Goal: Information Seeking & Learning: Learn about a topic

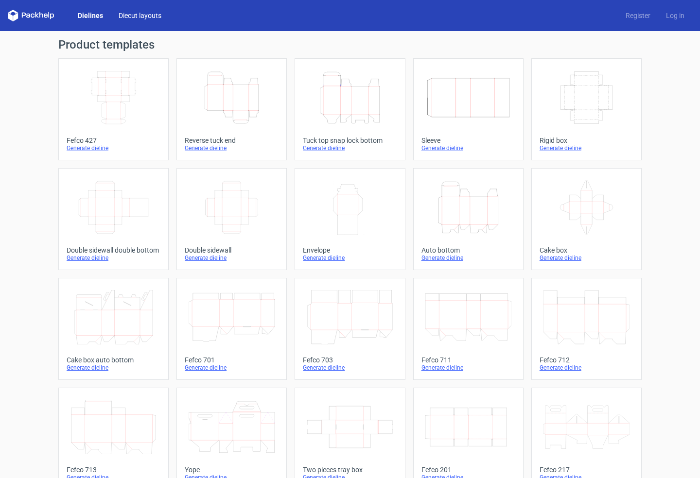
click at [137, 15] on link "Diecut layouts" at bounding box center [140, 16] width 58 height 10
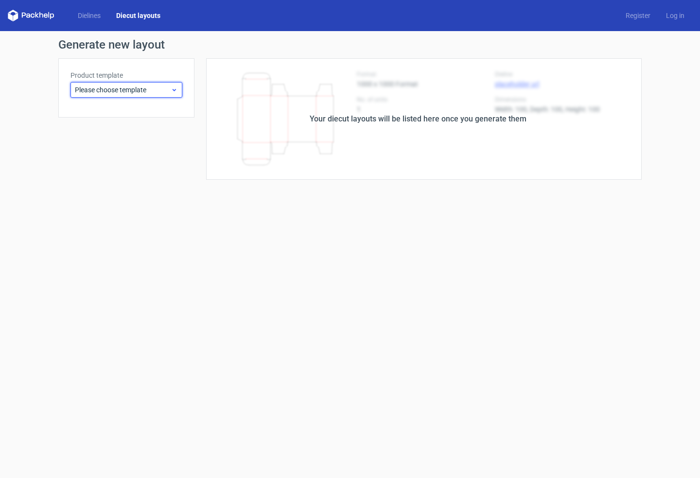
click at [146, 88] on span "Please choose template" at bounding box center [123, 90] width 96 height 10
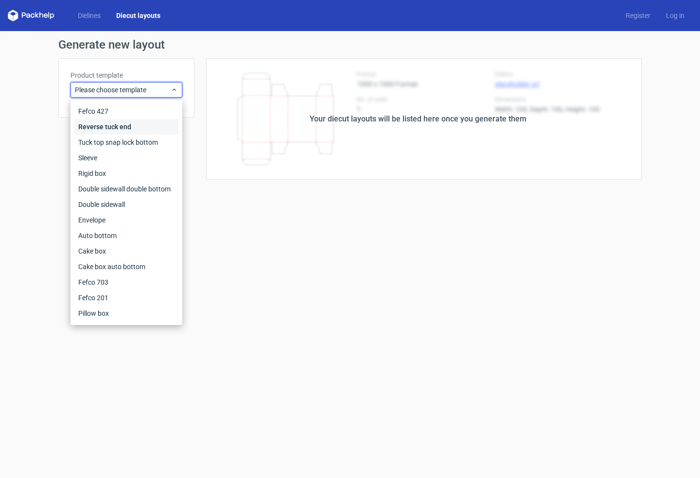
click at [114, 123] on div "Reverse tuck end" at bounding box center [126, 127] width 104 height 16
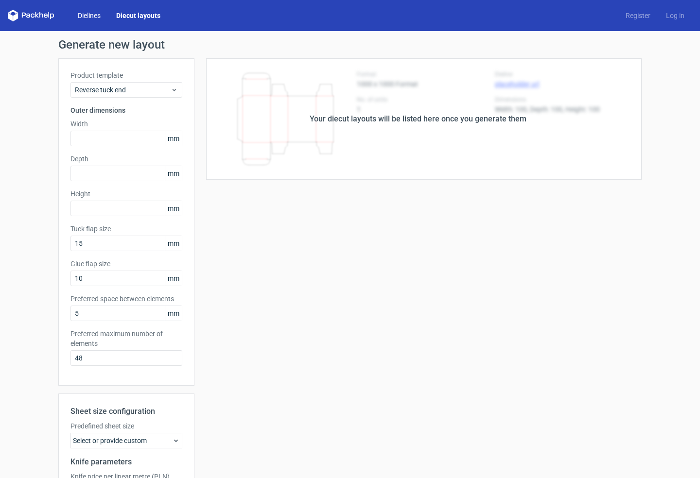
click at [93, 14] on link "Dielines" at bounding box center [89, 16] width 38 height 10
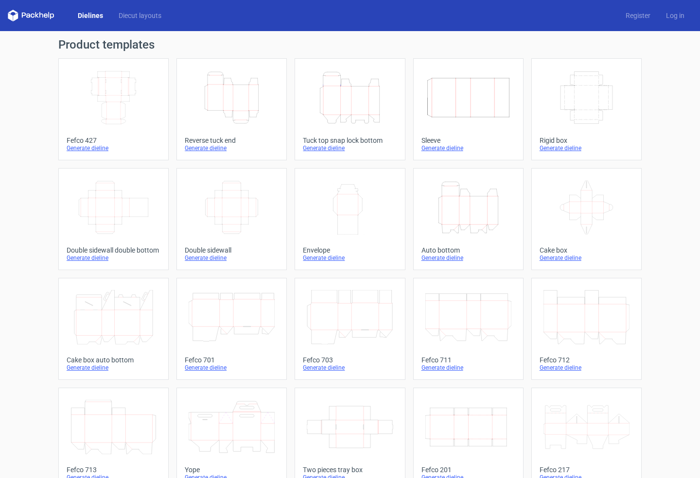
click at [140, 20] on div "Dielines Diecut layouts" at bounding box center [88, 16] width 161 height 12
click at [142, 17] on link "Diecut layouts" at bounding box center [140, 16] width 58 height 10
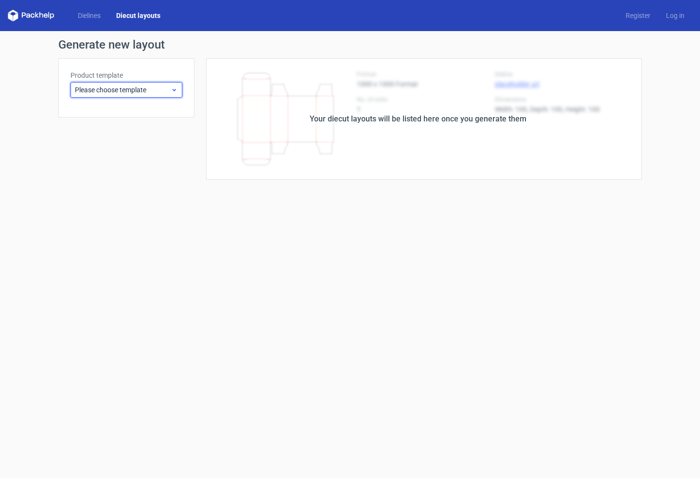
click at [144, 92] on span "Please choose template" at bounding box center [123, 90] width 96 height 10
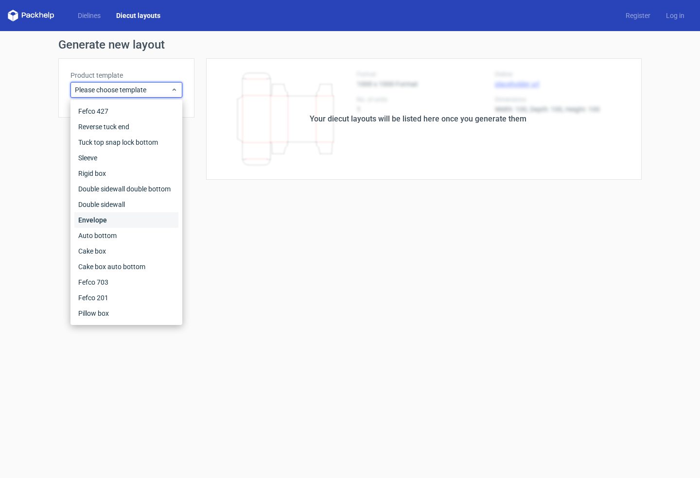
click at [105, 217] on div "Envelope" at bounding box center [126, 220] width 104 height 16
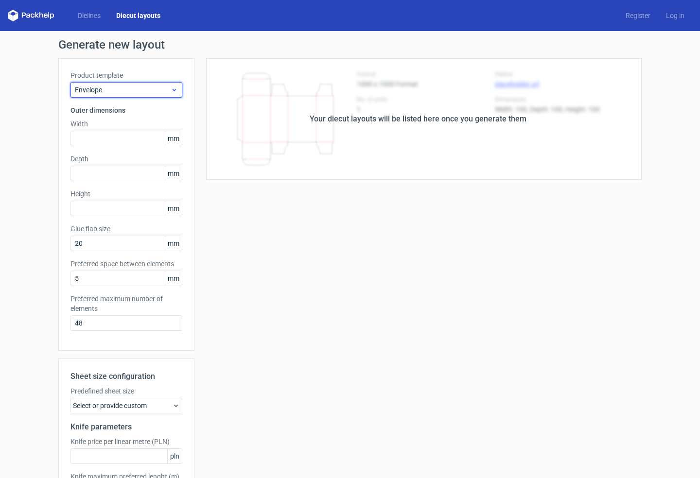
click at [135, 90] on span "Envelope" at bounding box center [123, 90] width 96 height 10
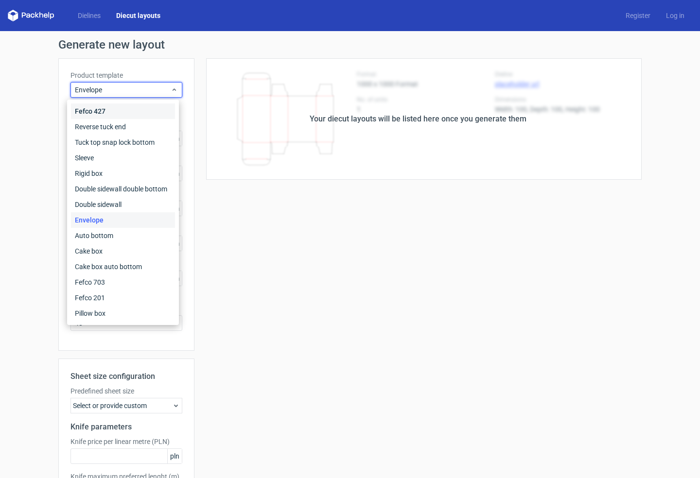
click at [105, 113] on div "Fefco 427" at bounding box center [123, 112] width 104 height 16
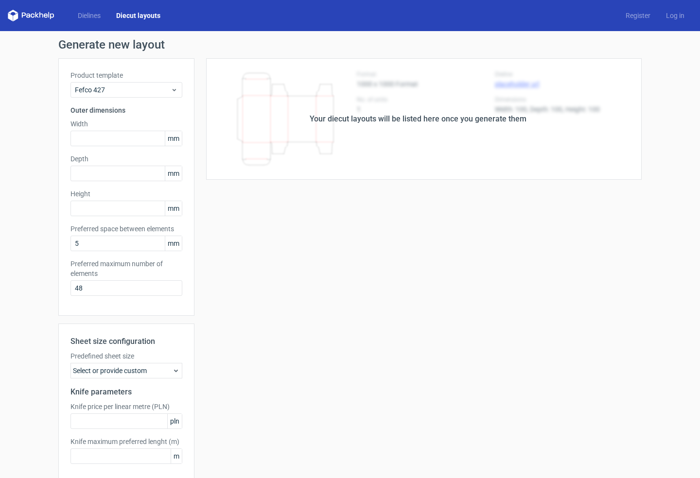
scroll to position [2, 0]
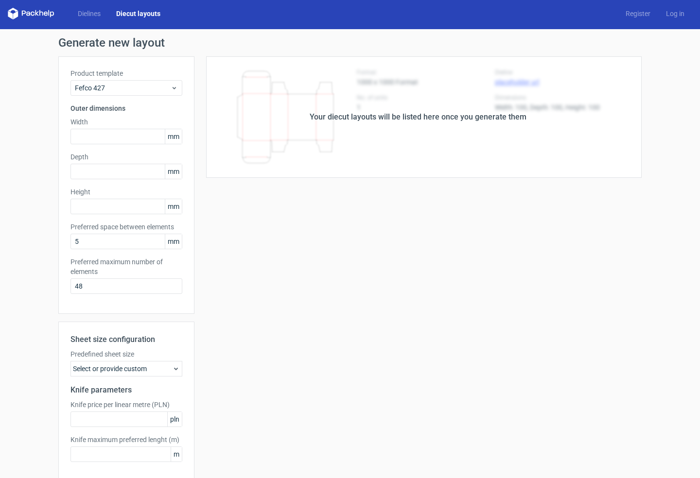
click at [283, 163] on div "Your diecut layouts will be listed here once you generate them" at bounding box center [417, 117] width 447 height 122
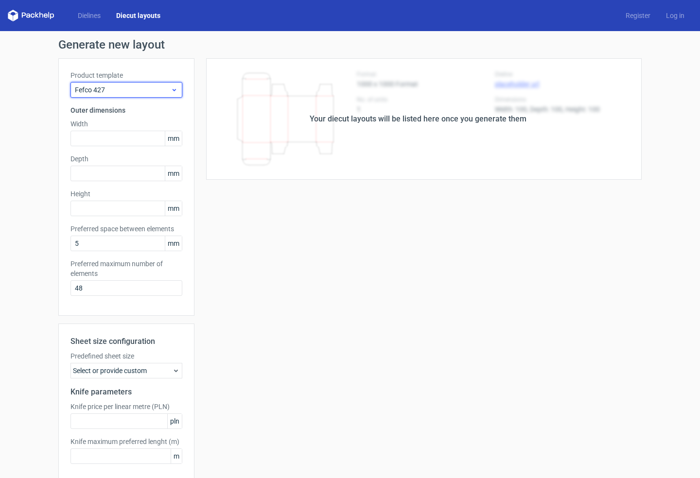
click at [115, 94] on span "Fefco 427" at bounding box center [123, 90] width 96 height 10
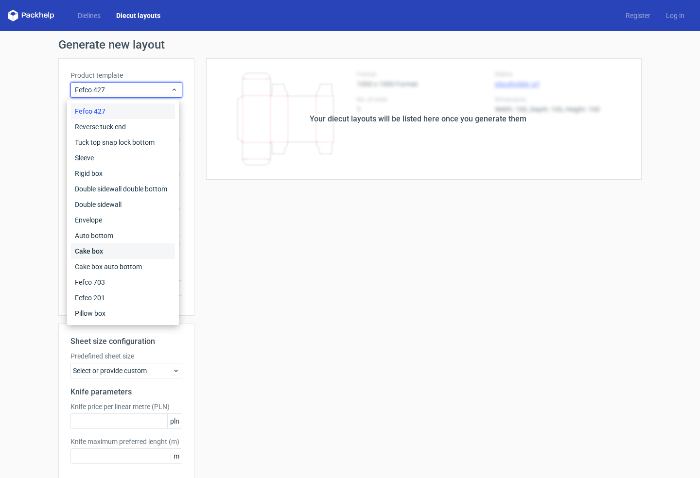
click at [120, 255] on div "Cake box" at bounding box center [123, 252] width 104 height 16
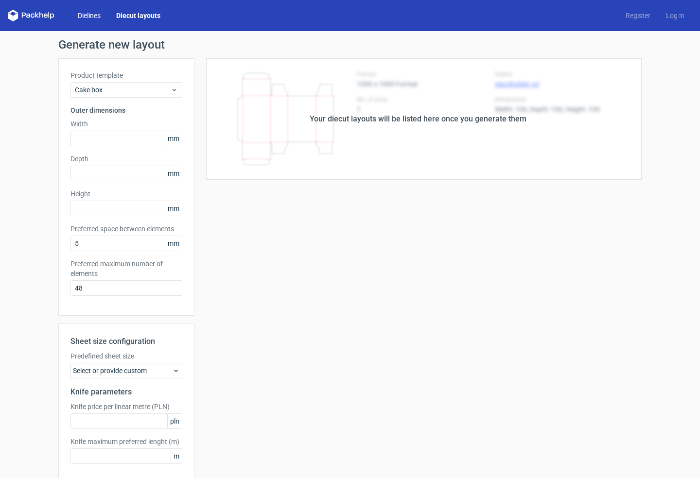
click at [86, 17] on link "Dielines" at bounding box center [89, 16] width 38 height 10
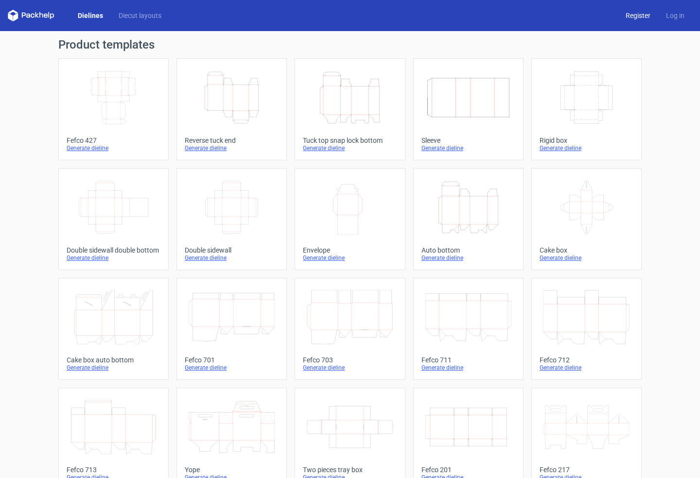
click at [633, 16] on link "Register" at bounding box center [638, 16] width 40 height 10
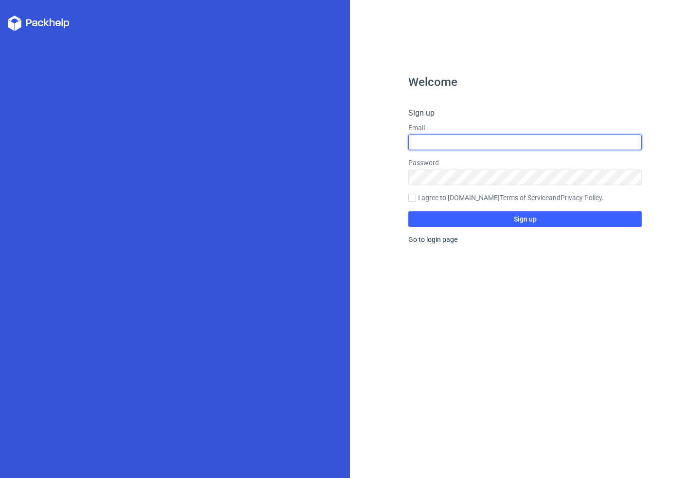
click at [451, 142] on input "text" at bounding box center [524, 143] width 233 height 16
type input "shahbazriazshams321@gmail.com"
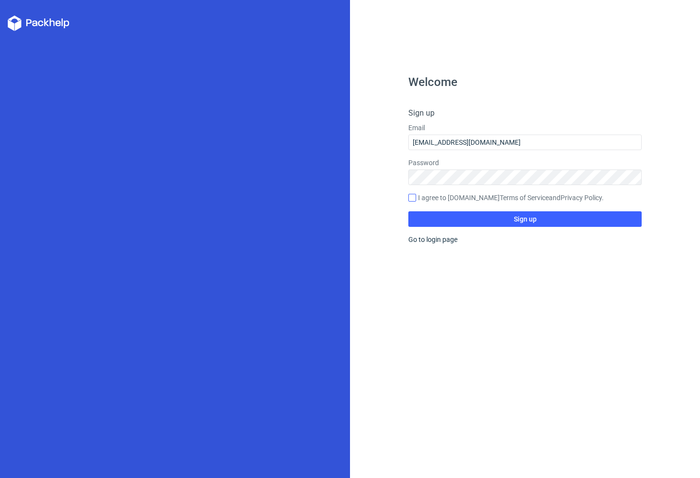
click at [414, 196] on input "I agree to Packhelp.com Terms of Service and Privacy Policy ." at bounding box center [412, 198] width 8 height 8
checkbox input "true"
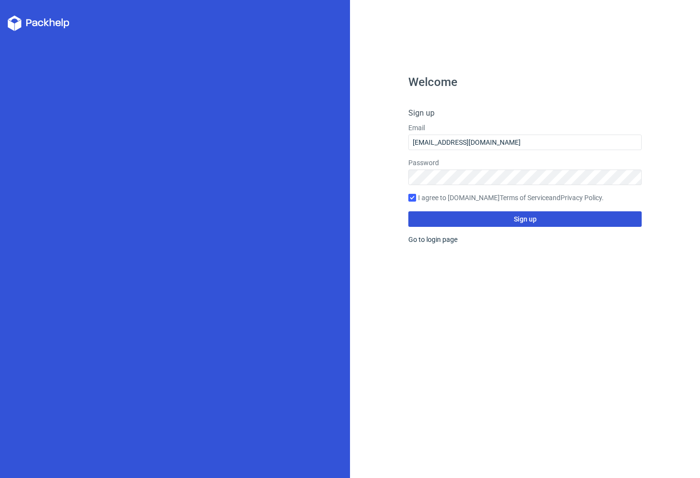
click at [494, 221] on button "Sign up" at bounding box center [524, 219] width 233 height 16
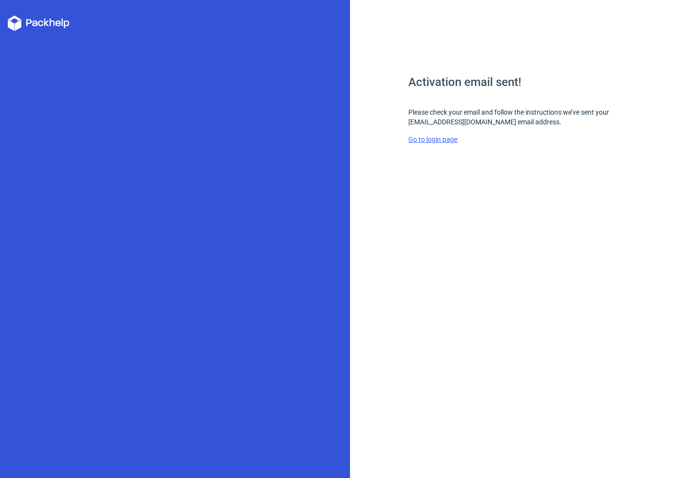
click at [445, 140] on link "Go to login page" at bounding box center [432, 140] width 49 height 8
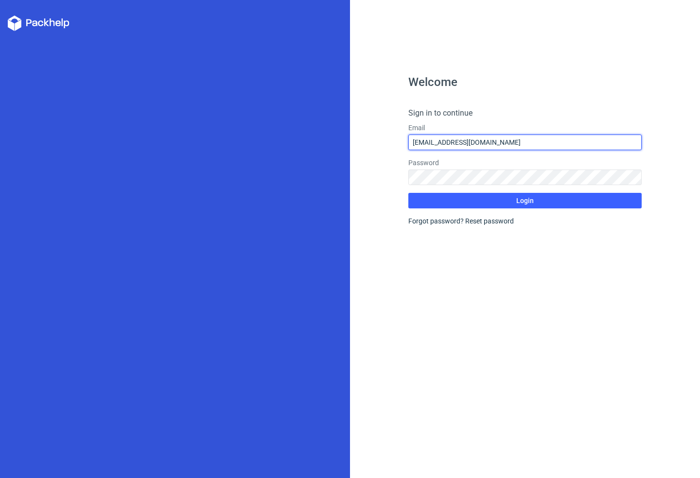
type input "shahbazriazshams321@gmail.com"
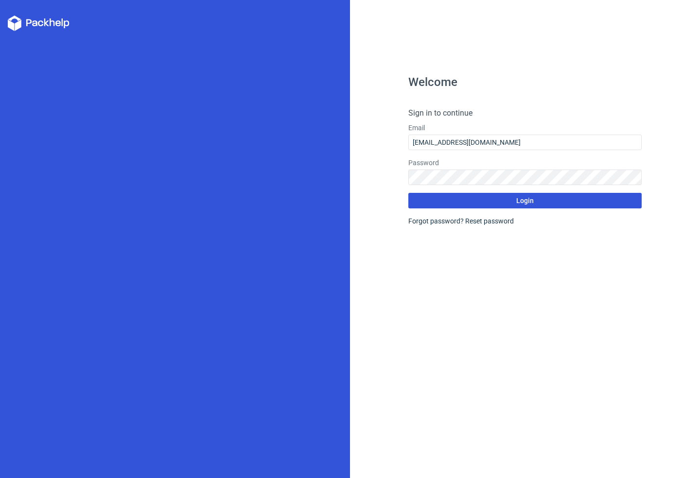
click at [512, 200] on button "Login" at bounding box center [524, 201] width 233 height 16
click at [506, 206] on button "Login" at bounding box center [524, 201] width 233 height 16
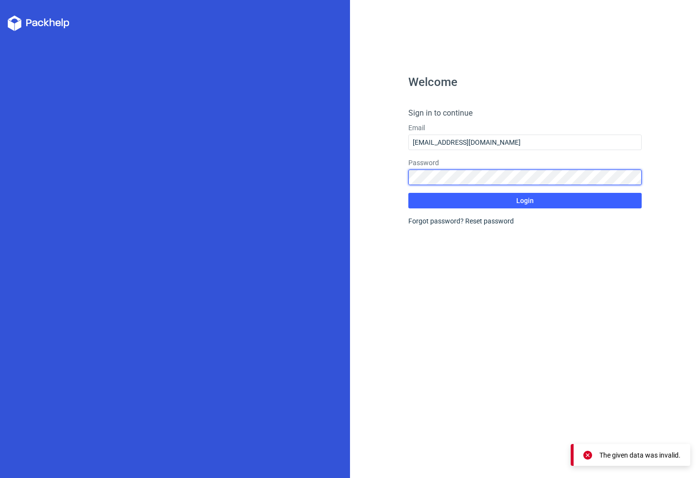
click at [351, 170] on div "Welcome Sign in to continue Email shahbazriazshams321@gmail.com Password Login …" at bounding box center [525, 239] width 350 height 478
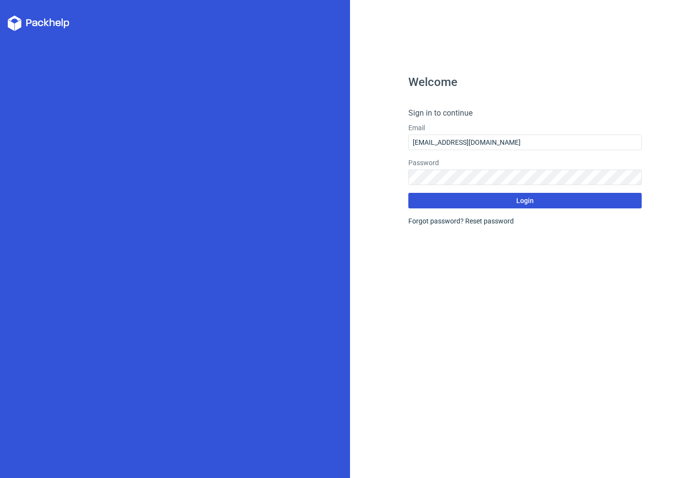
click at [537, 199] on button "Login" at bounding box center [524, 201] width 233 height 16
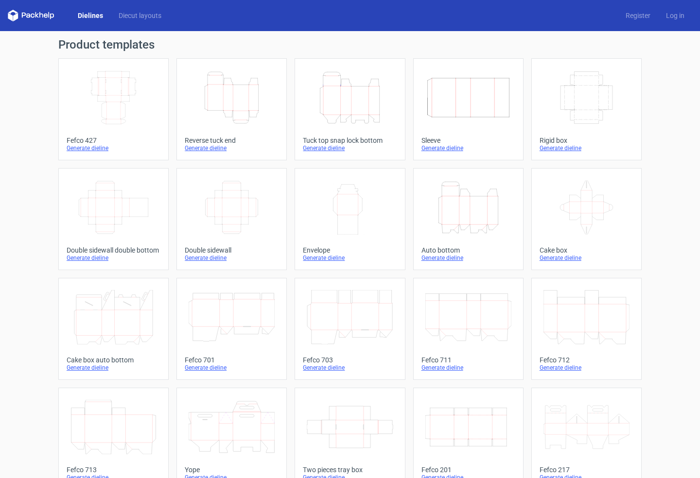
click at [35, 17] on icon at bounding box center [31, 16] width 47 height 12
click at [126, 12] on link "Diecut layouts" at bounding box center [140, 16] width 58 height 10
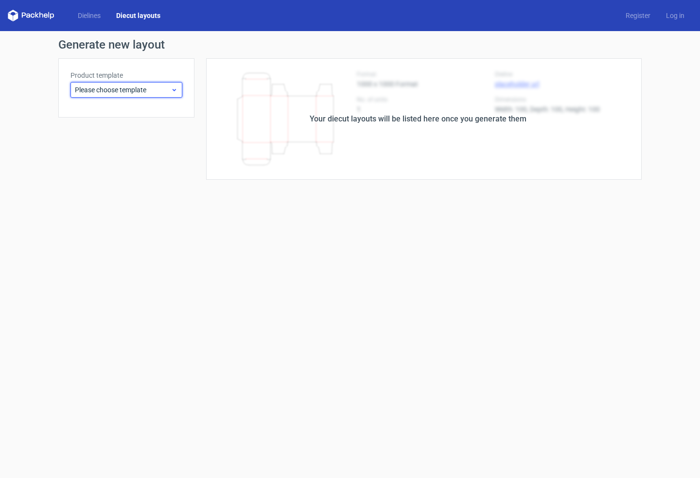
click at [153, 91] on span "Please choose template" at bounding box center [123, 90] width 96 height 10
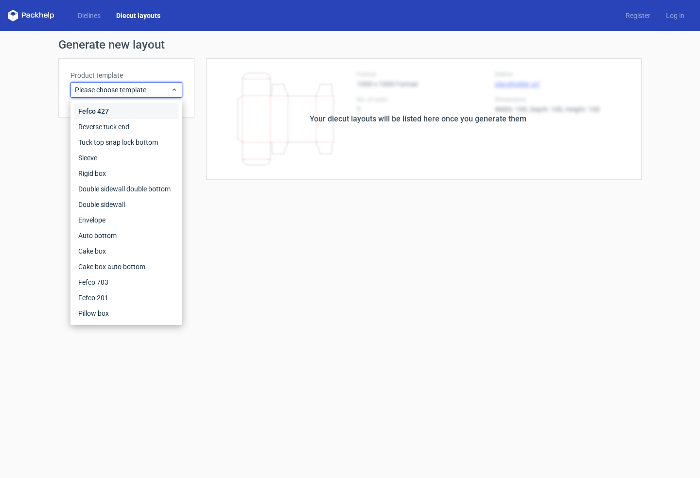
click at [132, 114] on div "Fefco 427" at bounding box center [126, 112] width 104 height 16
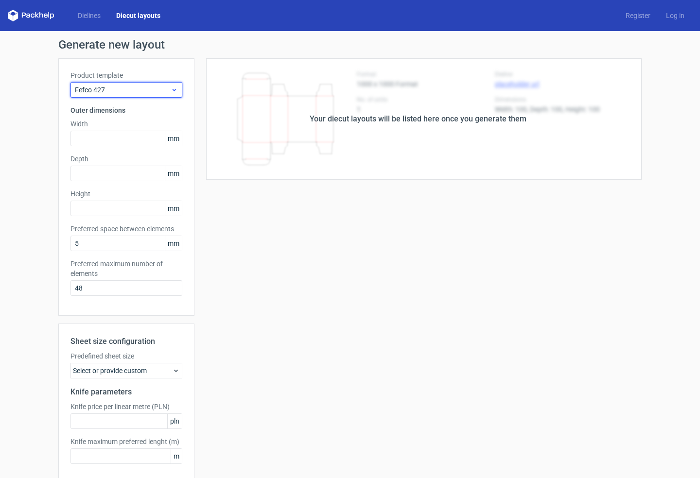
click at [136, 89] on span "Fefco 427" at bounding box center [123, 90] width 96 height 10
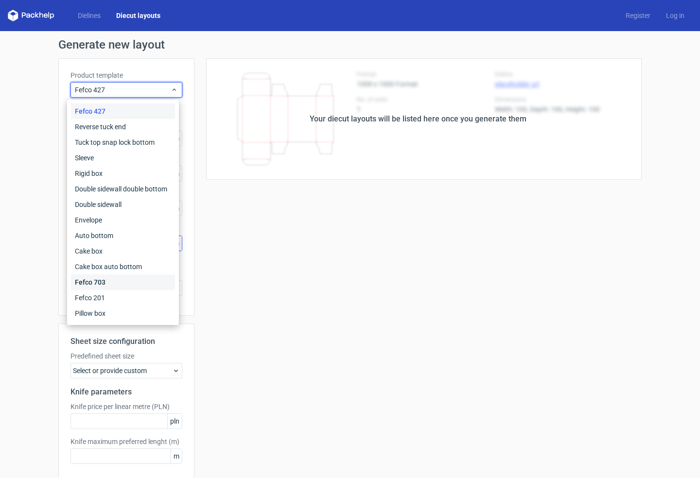
click at [105, 281] on div "Fefco 703" at bounding box center [123, 283] width 104 height 16
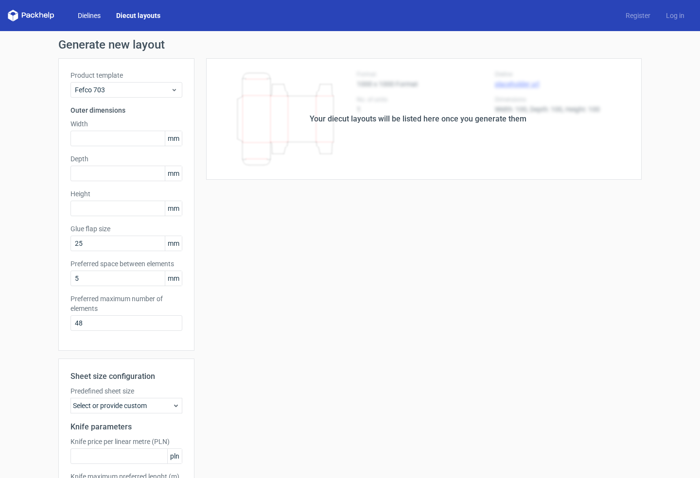
click at [88, 18] on link "Dielines" at bounding box center [89, 16] width 38 height 10
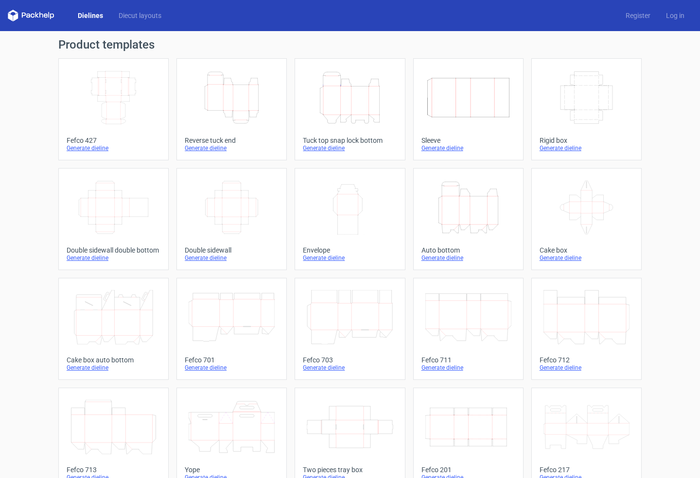
click at [116, 90] on icon "Width Depth Height" at bounding box center [113, 97] width 86 height 54
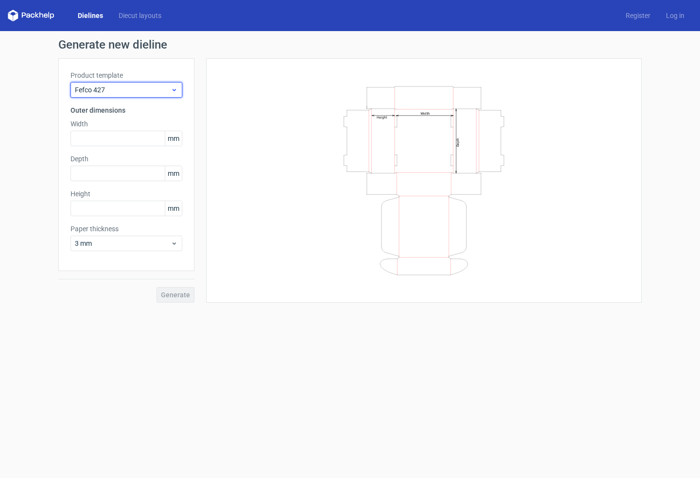
click at [131, 89] on span "Fefco 427" at bounding box center [123, 90] width 96 height 10
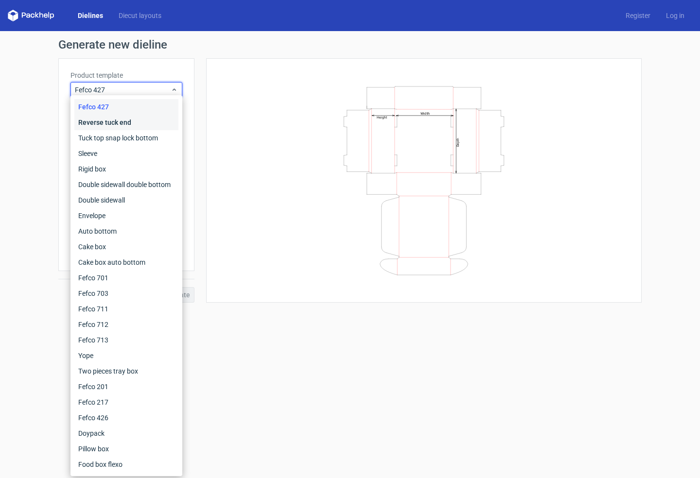
click at [112, 120] on div "Reverse tuck end" at bounding box center [126, 123] width 104 height 16
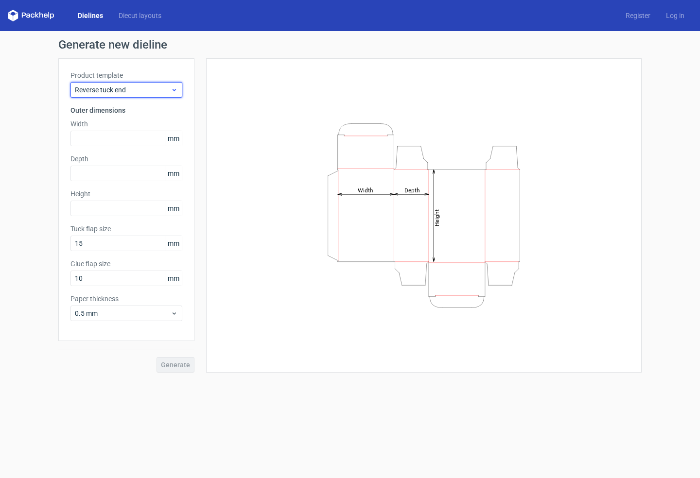
click at [142, 87] on span "Reverse tuck end" at bounding box center [123, 90] width 96 height 10
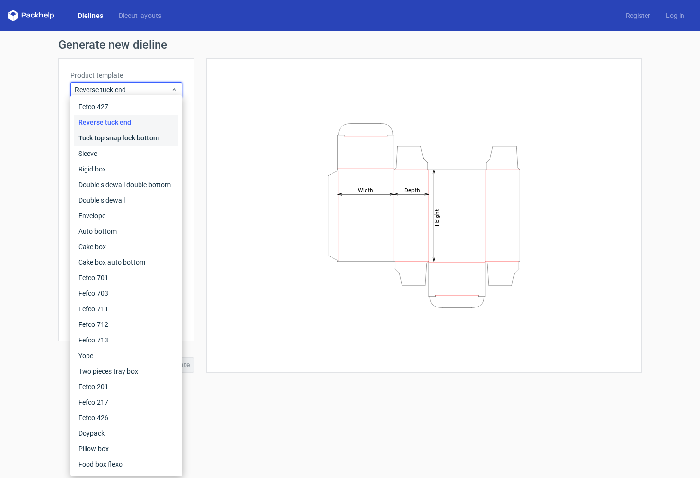
click at [123, 140] on div "Tuck top snap lock bottom" at bounding box center [126, 138] width 104 height 16
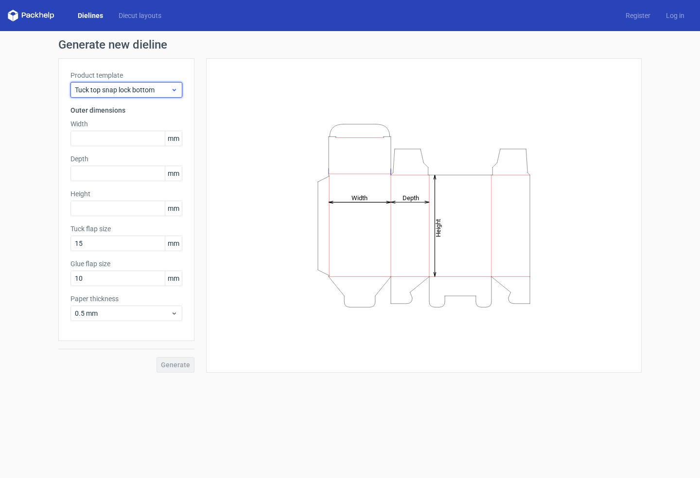
click at [148, 90] on span "Tuck top snap lock bottom" at bounding box center [123, 90] width 96 height 10
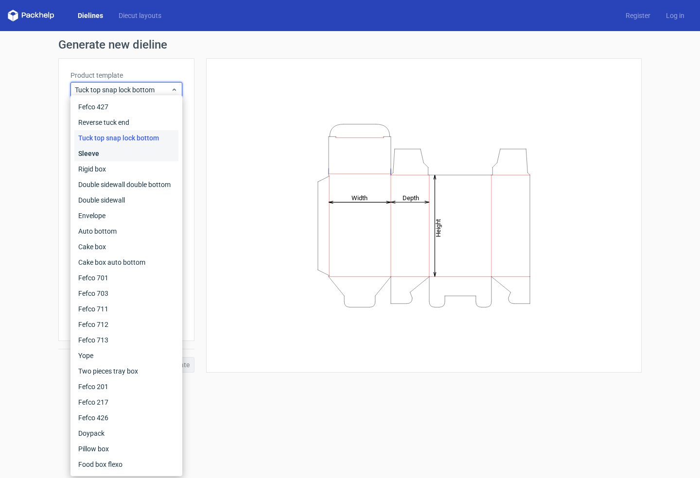
click at [104, 151] on div "Sleeve" at bounding box center [126, 154] width 104 height 16
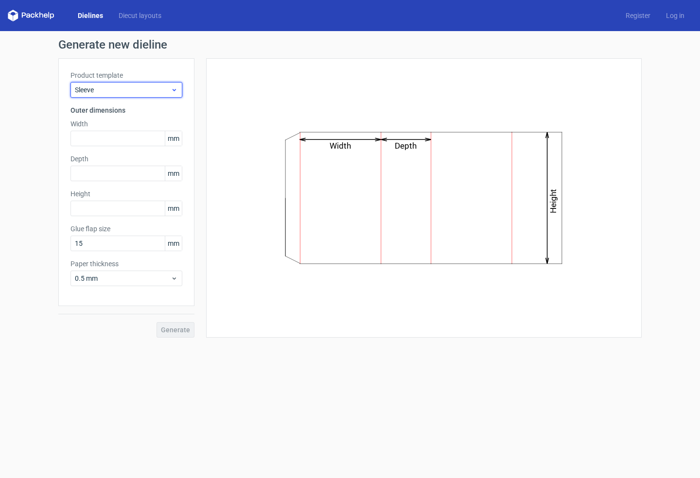
click at [137, 89] on span "Sleeve" at bounding box center [123, 90] width 96 height 10
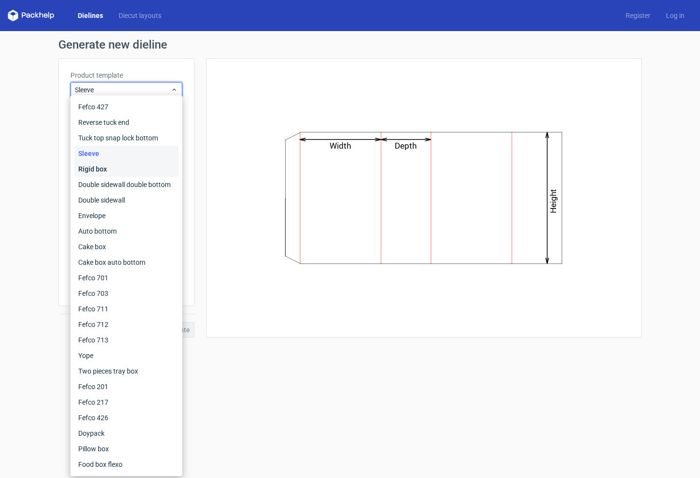
click at [105, 166] on div "Rigid box" at bounding box center [126, 169] width 104 height 16
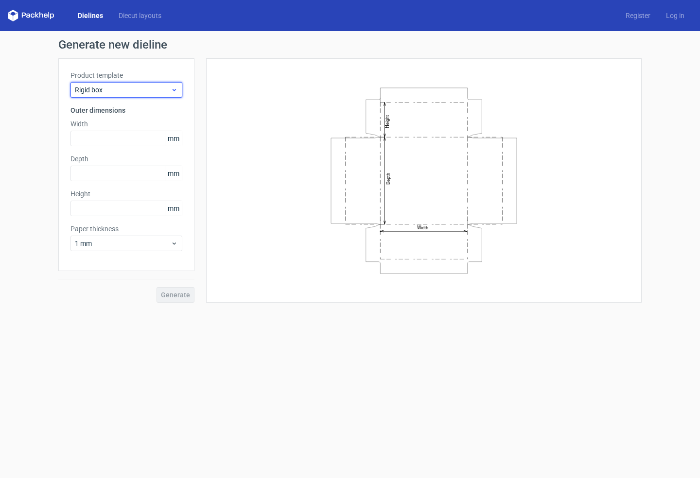
click at [156, 91] on span "Rigid box" at bounding box center [123, 90] width 96 height 10
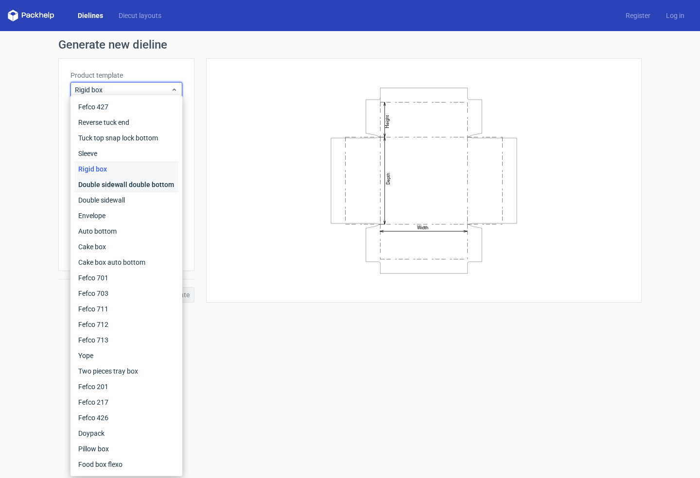
click at [114, 183] on div "Double sidewall double bottom" at bounding box center [126, 185] width 104 height 16
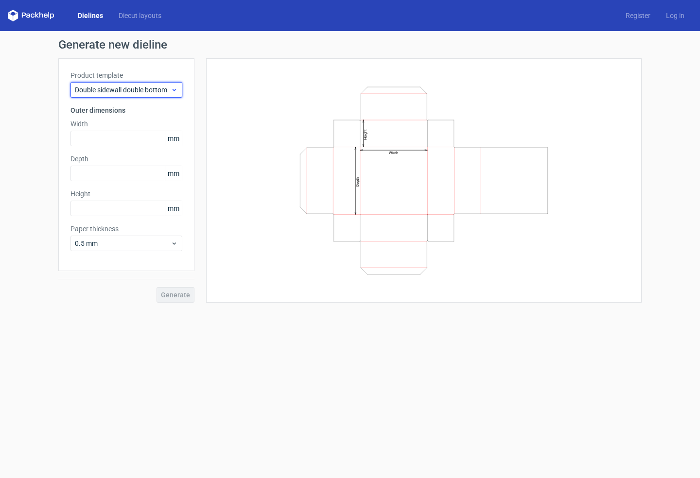
click at [126, 93] on span "Double sidewall double bottom" at bounding box center [123, 90] width 96 height 10
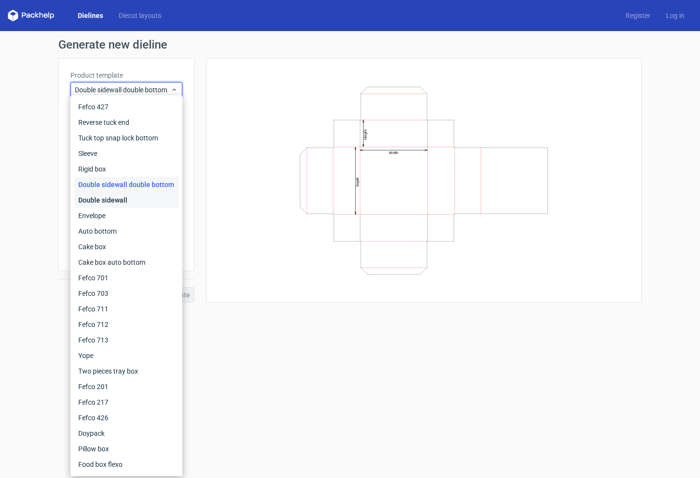
click at [102, 200] on div "Double sidewall" at bounding box center [126, 201] width 104 height 16
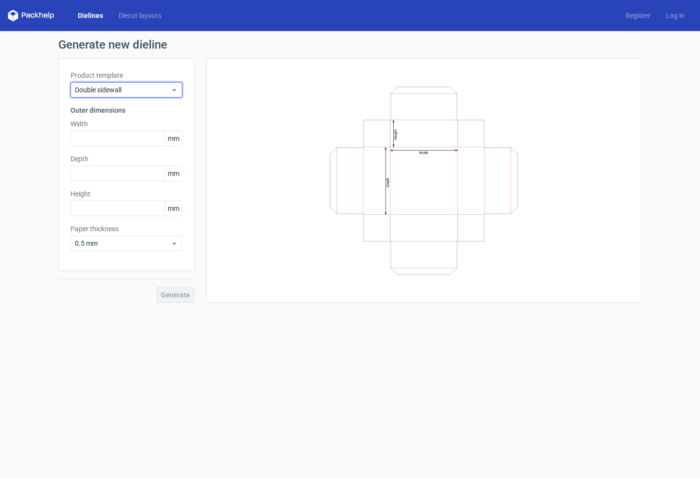
click at [143, 87] on span "Double sidewall" at bounding box center [123, 90] width 96 height 10
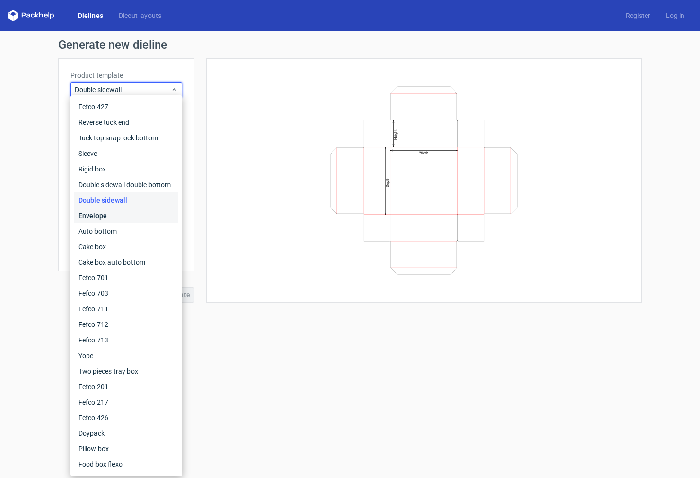
click at [102, 217] on div "Envelope" at bounding box center [126, 216] width 104 height 16
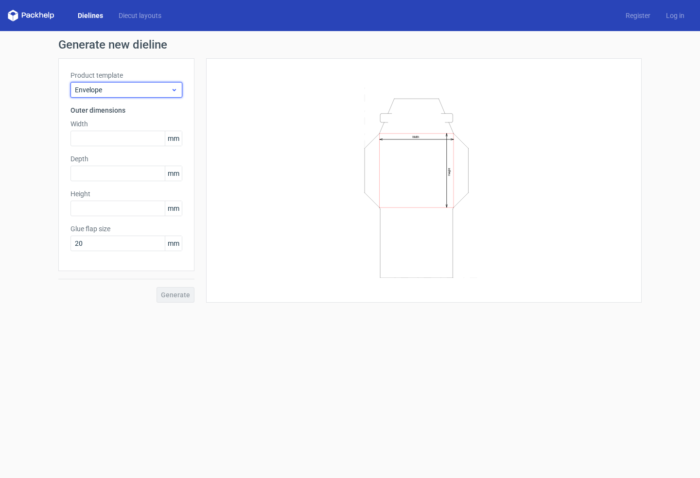
click at [154, 87] on span "Envelope" at bounding box center [123, 90] width 96 height 10
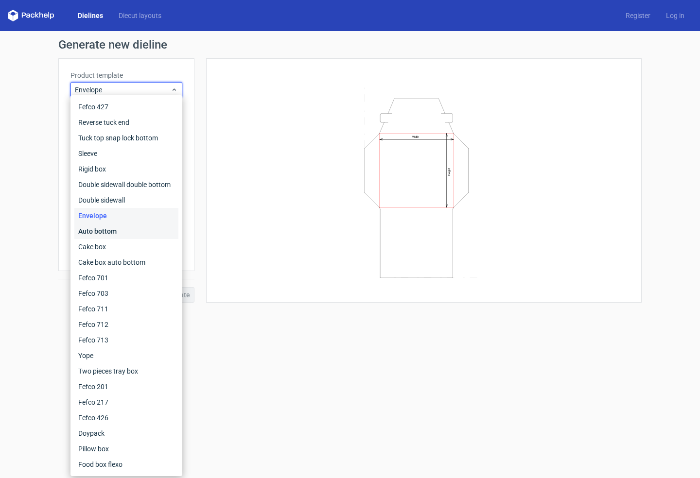
click at [122, 233] on div "Auto bottom" at bounding box center [126, 232] width 104 height 16
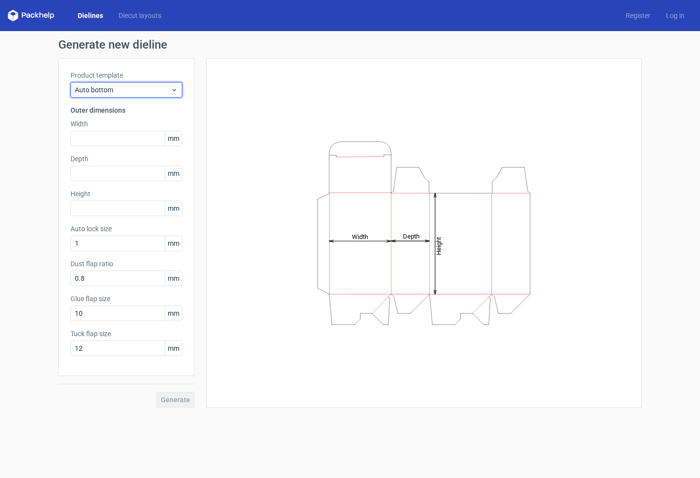
click at [144, 88] on span "Auto bottom" at bounding box center [123, 90] width 96 height 10
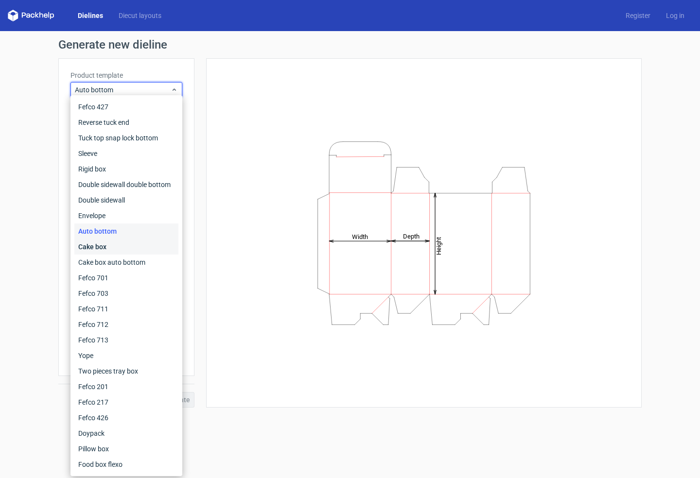
click at [103, 248] on div "Cake box" at bounding box center [126, 247] width 104 height 16
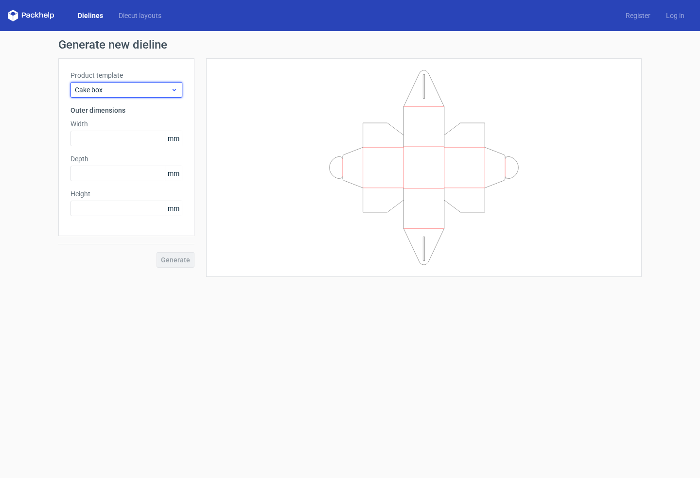
click at [161, 91] on span "Cake box" at bounding box center [123, 90] width 96 height 10
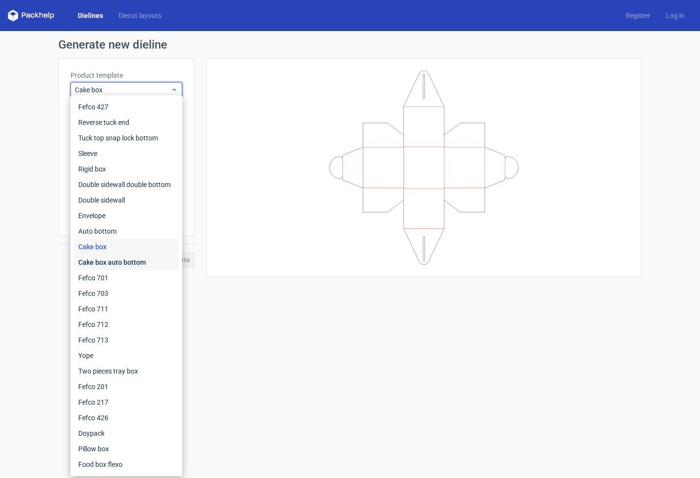
click at [114, 259] on div "Cake box auto bottom" at bounding box center [126, 263] width 104 height 16
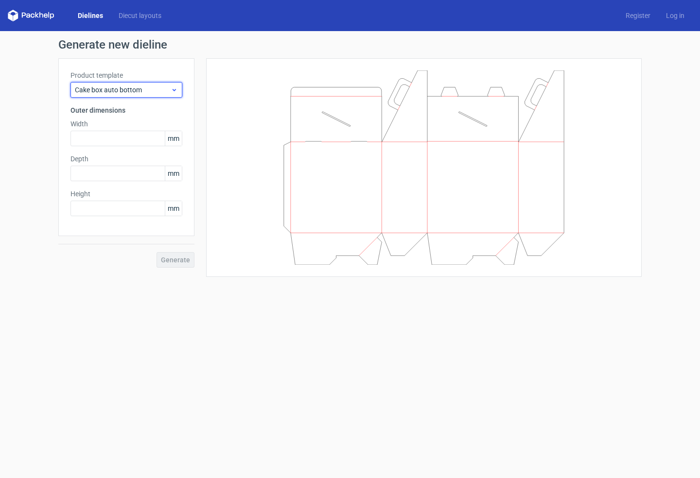
click at [144, 92] on span "Cake box auto bottom" at bounding box center [123, 90] width 96 height 10
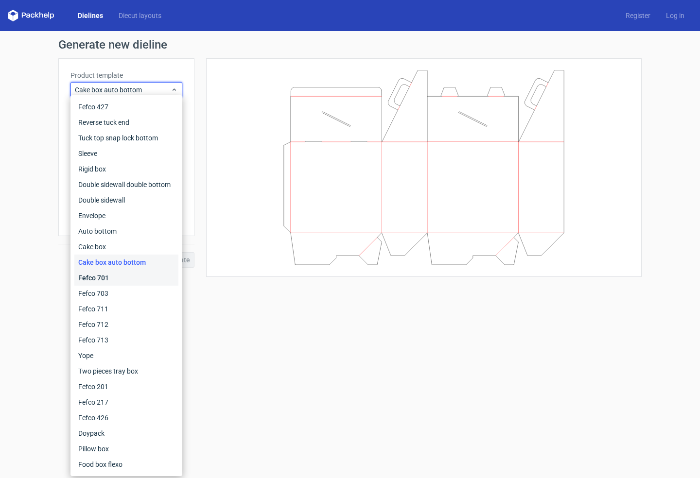
click at [100, 280] on div "Fefco 701" at bounding box center [126, 278] width 104 height 16
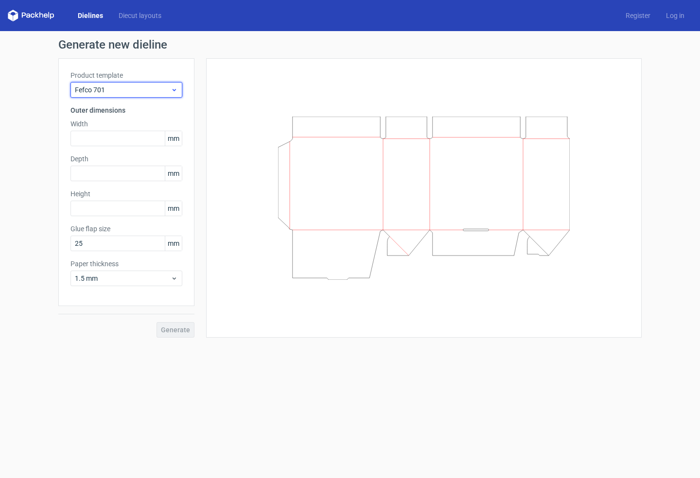
click at [149, 92] on span "Fefco 701" at bounding box center [123, 90] width 96 height 10
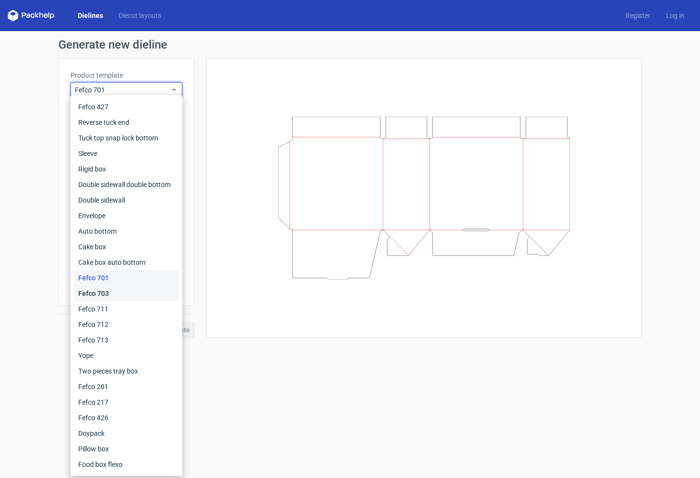
click at [91, 293] on div "Fefco 703" at bounding box center [126, 294] width 104 height 16
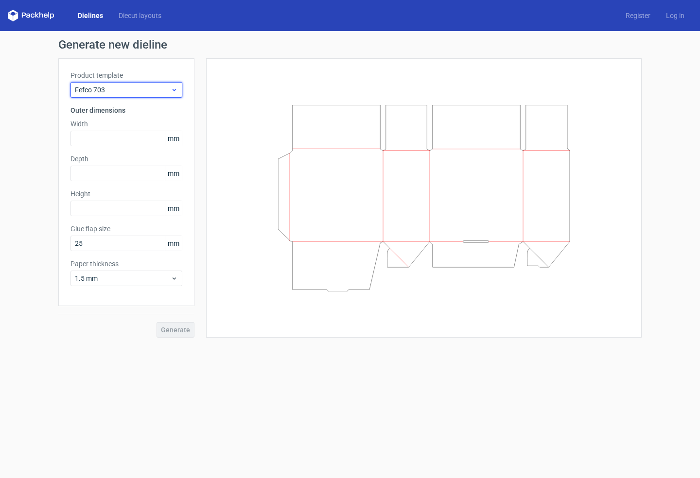
click at [141, 88] on span "Fefco 703" at bounding box center [123, 90] width 96 height 10
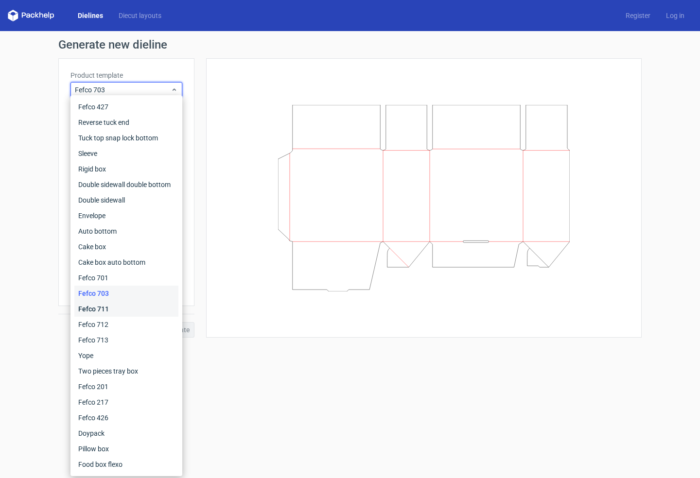
click at [105, 309] on div "Fefco 711" at bounding box center [126, 309] width 104 height 16
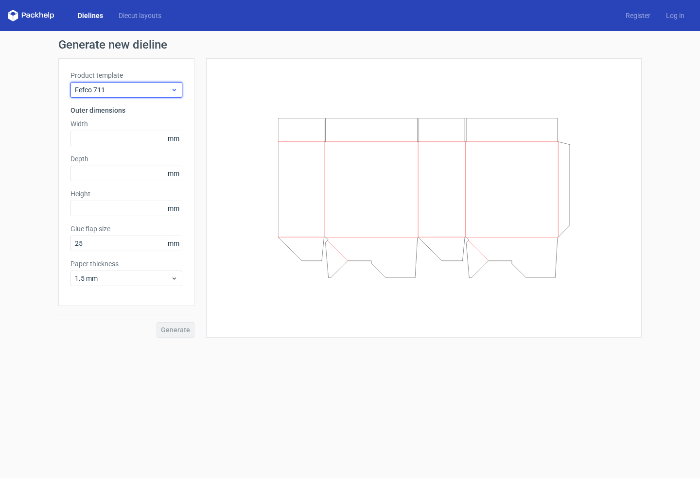
click at [142, 91] on span "Fefco 711" at bounding box center [123, 90] width 96 height 10
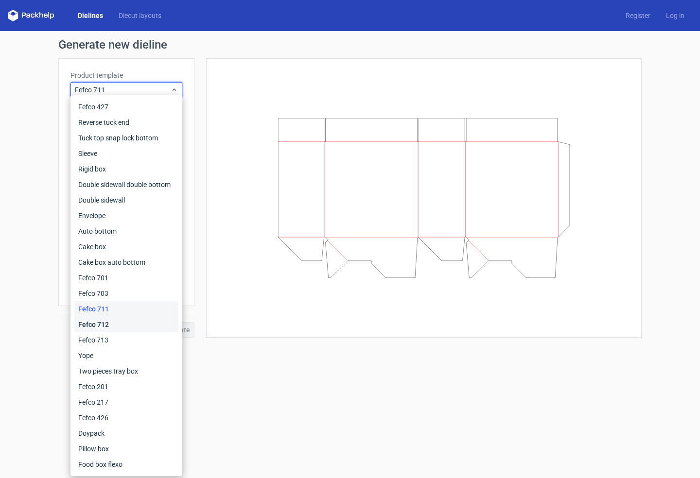
click at [100, 322] on div "Fefco 712" at bounding box center [126, 325] width 104 height 16
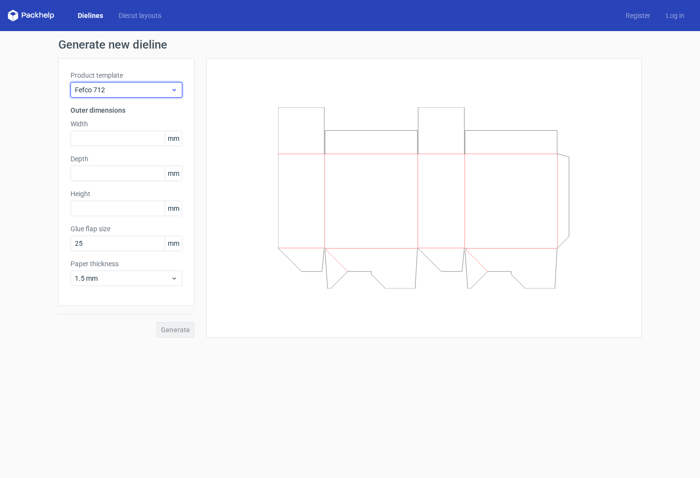
click at [155, 91] on span "Fefco 712" at bounding box center [123, 90] width 96 height 10
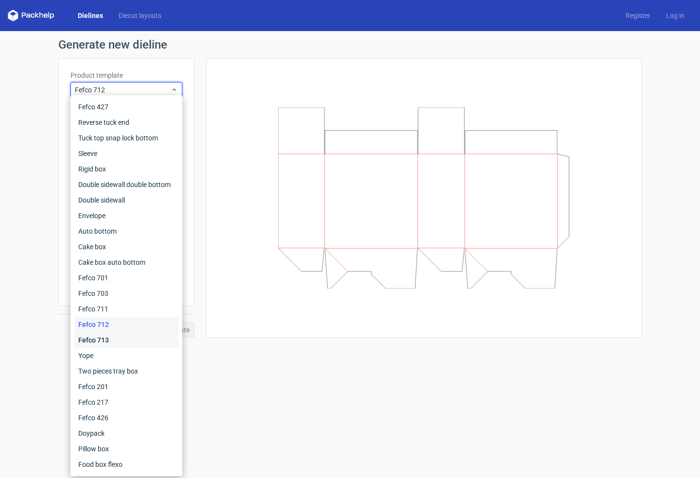
click at [91, 342] on div "Fefco 713" at bounding box center [126, 341] width 104 height 16
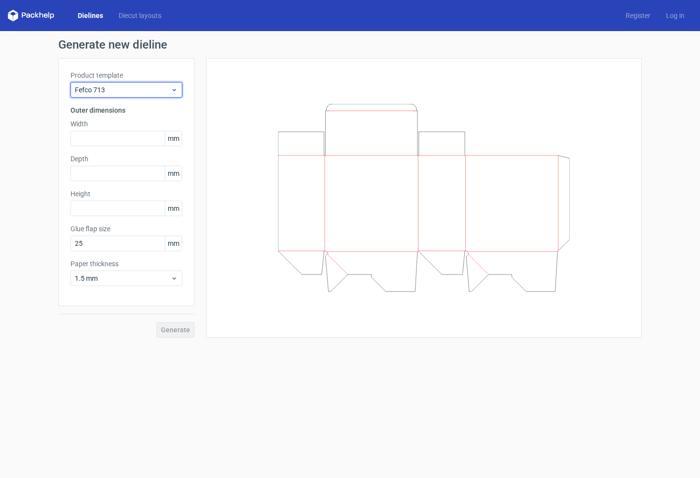
click at [148, 91] on span "Fefco 713" at bounding box center [123, 90] width 96 height 10
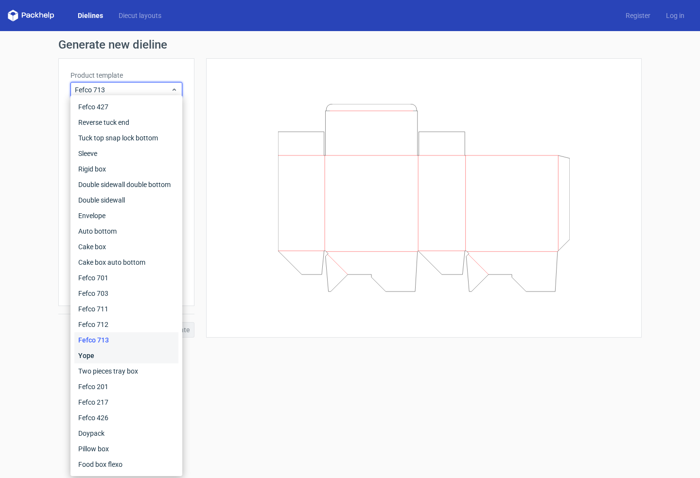
click at [101, 357] on div "Yope" at bounding box center [126, 356] width 104 height 16
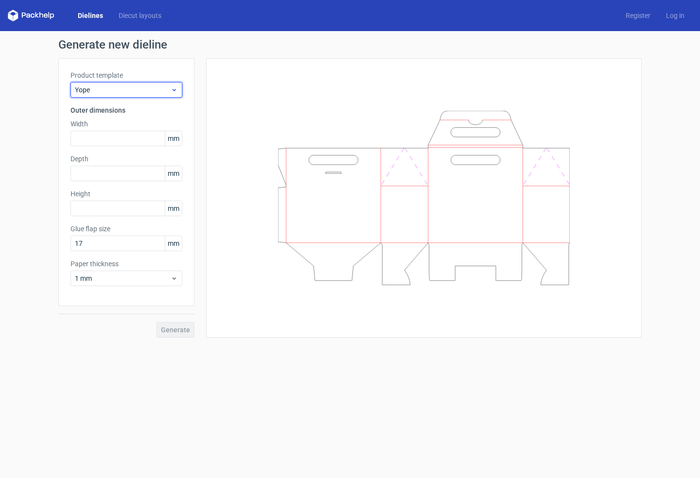
click at [140, 91] on span "Yope" at bounding box center [123, 90] width 96 height 10
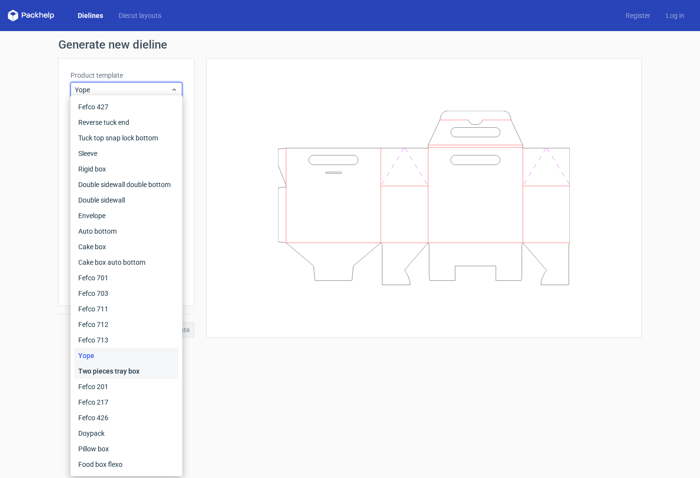
click at [105, 373] on div "Two pieces tray box" at bounding box center [126, 372] width 104 height 16
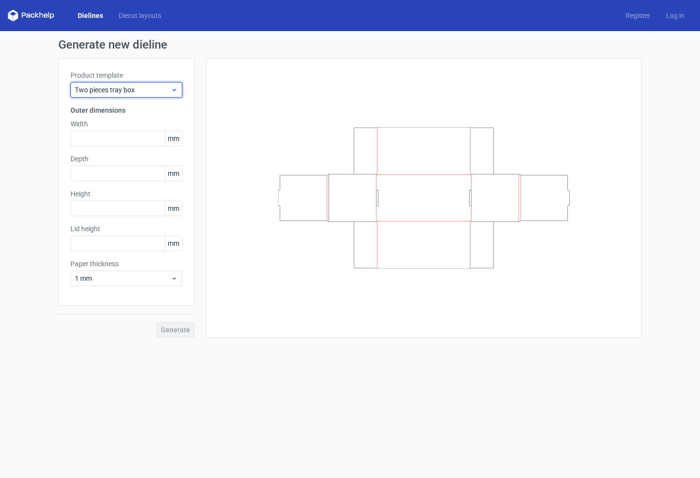
click at [133, 93] on span "Two pieces tray box" at bounding box center [123, 90] width 96 height 10
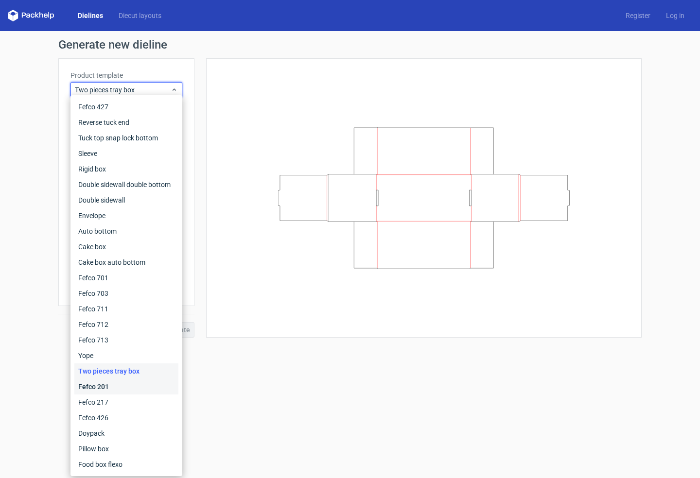
click at [105, 388] on div "Fefco 201" at bounding box center [126, 387] width 104 height 16
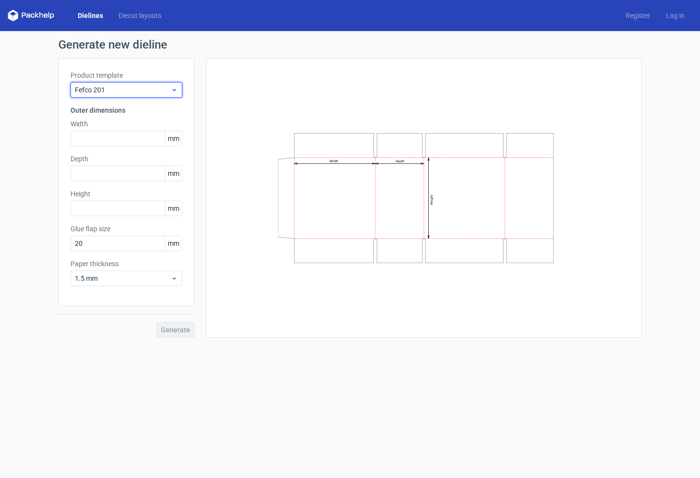
click at [137, 88] on span "Fefco 201" at bounding box center [123, 90] width 96 height 10
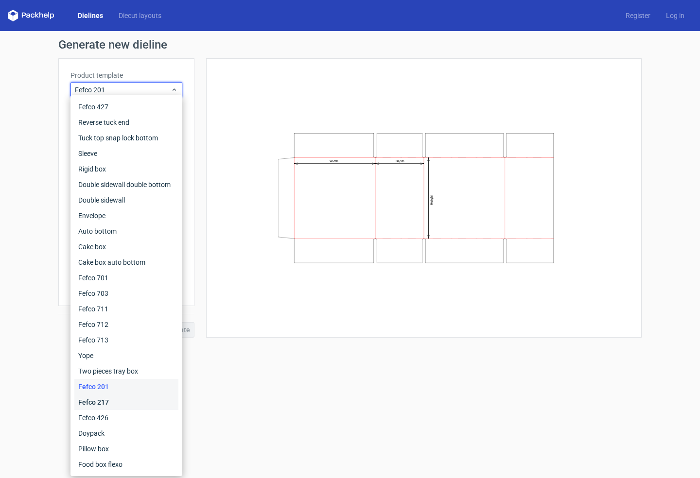
click at [97, 402] on div "Fefco 217" at bounding box center [126, 403] width 104 height 16
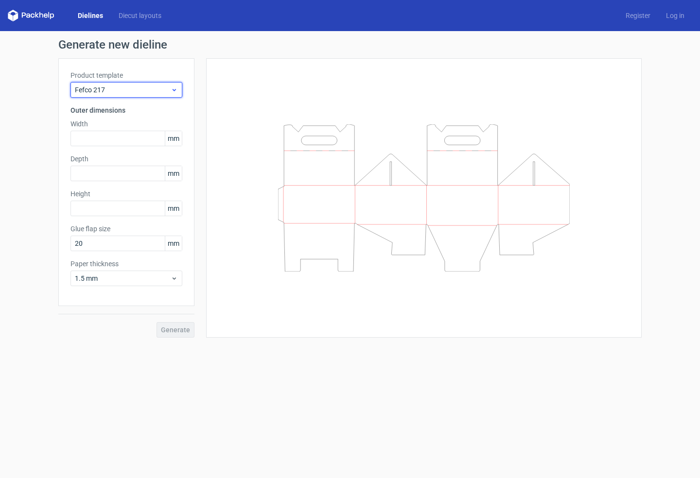
click at [161, 94] on span "Fefco 217" at bounding box center [123, 90] width 96 height 10
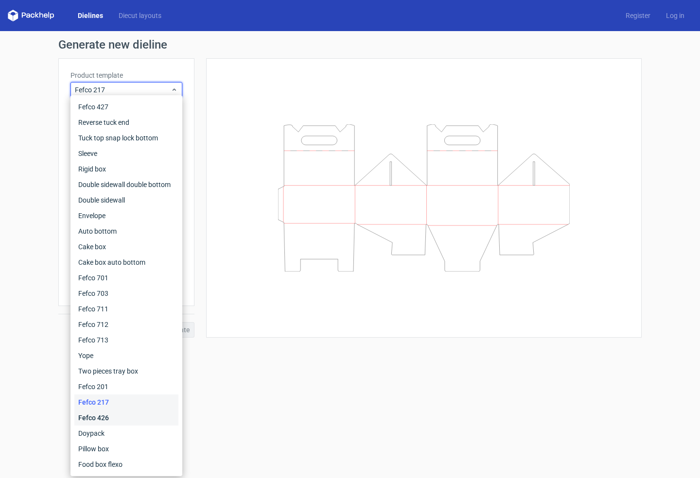
click at [98, 419] on div "Fefco 426" at bounding box center [126, 418] width 104 height 16
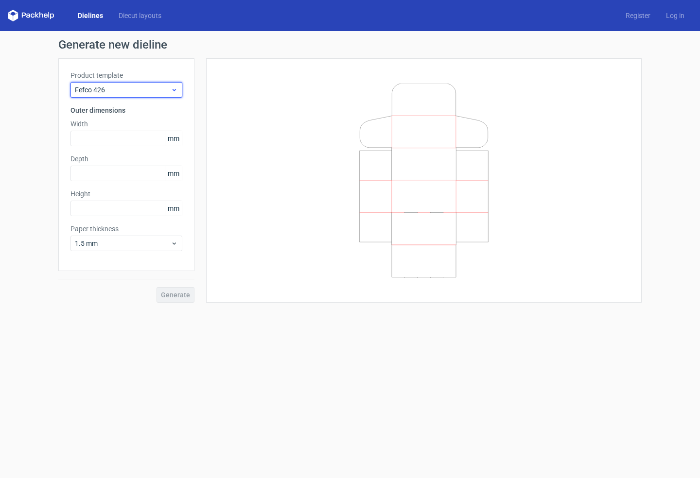
click at [128, 92] on span "Fefco 426" at bounding box center [123, 90] width 96 height 10
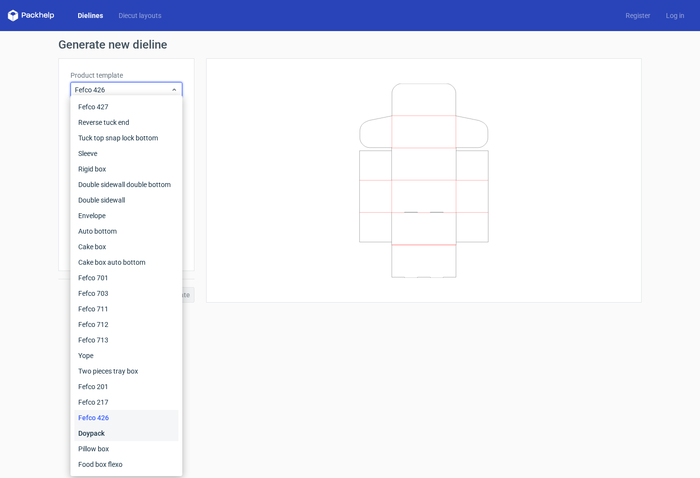
click at [94, 435] on div "Doypack" at bounding box center [126, 434] width 104 height 16
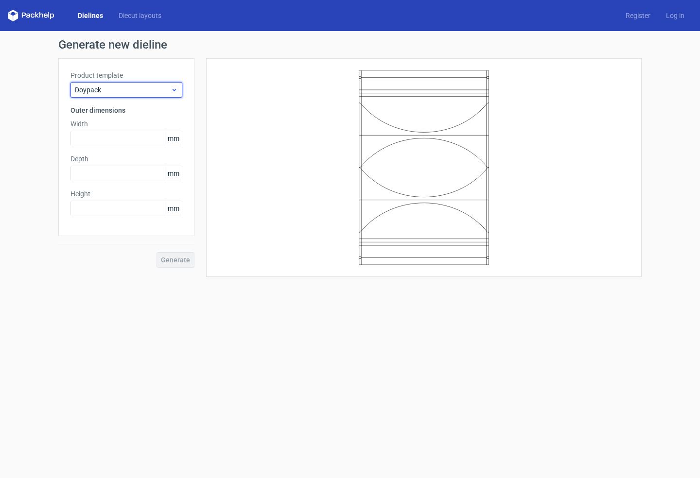
click at [126, 94] on span "Doypack" at bounding box center [123, 90] width 96 height 10
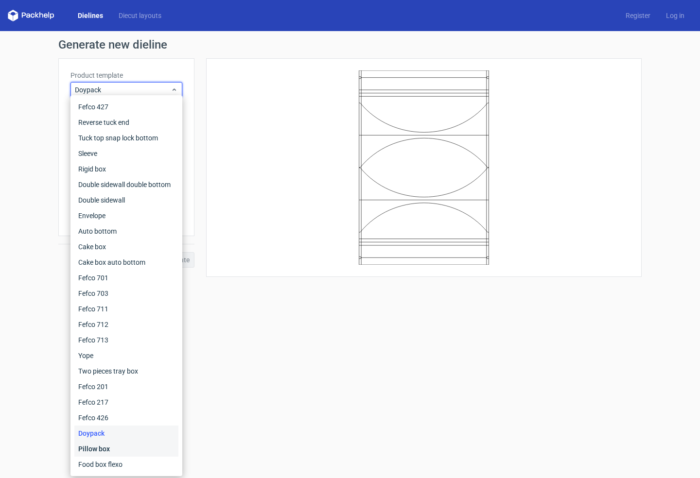
click at [92, 450] on div "Pillow box" at bounding box center [126, 449] width 104 height 16
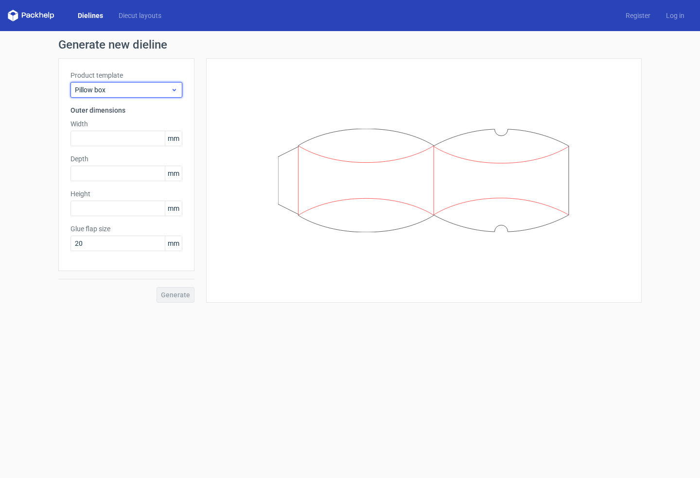
click at [139, 90] on span "Pillow box" at bounding box center [123, 90] width 96 height 10
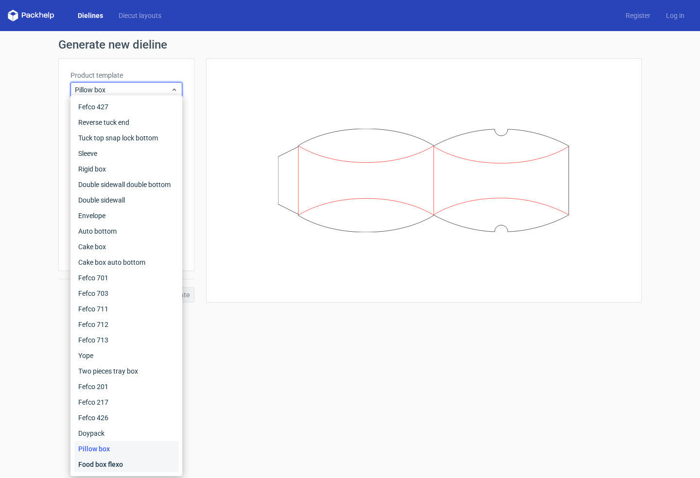
click at [103, 468] on div "Food box flexo" at bounding box center [126, 465] width 104 height 16
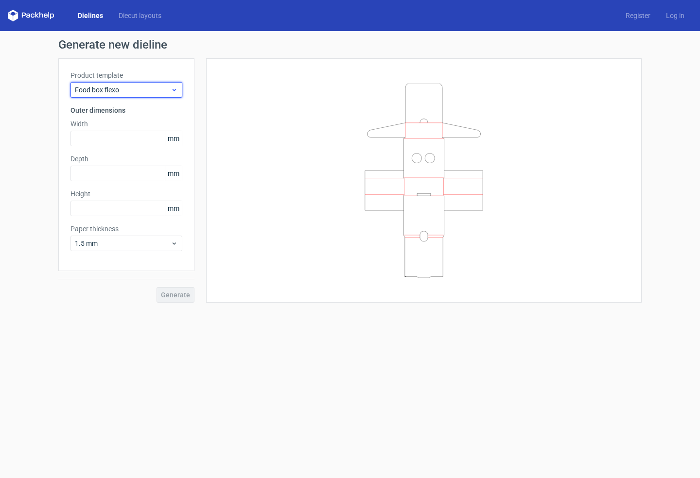
click at [126, 89] on span "Food box flexo" at bounding box center [123, 90] width 96 height 10
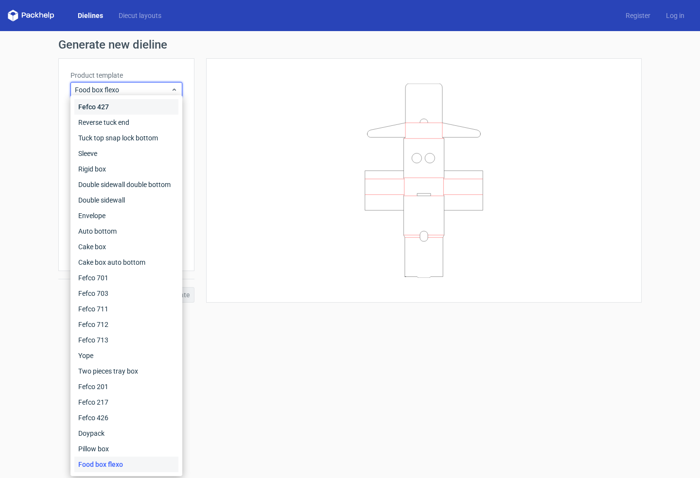
click at [112, 110] on div "Fefco 427" at bounding box center [126, 107] width 104 height 16
